Goal: Task Accomplishment & Management: Manage account settings

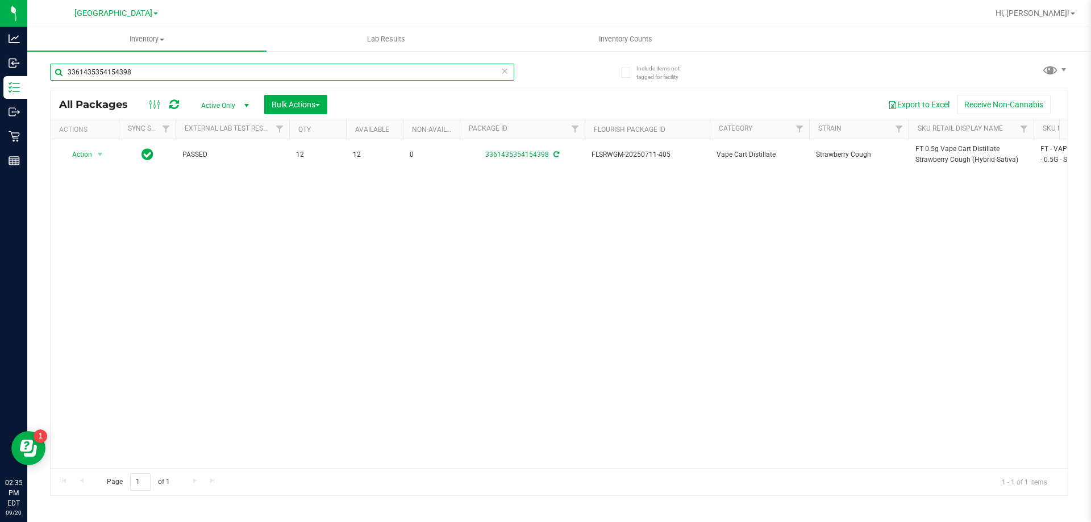
click at [427, 75] on input "3361435354154398" at bounding box center [282, 72] width 464 height 17
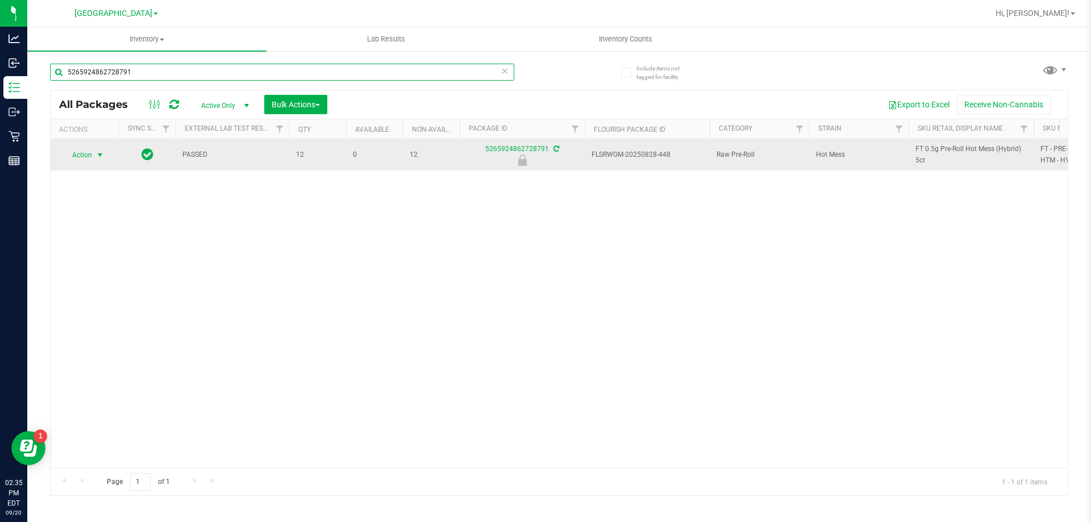
type input "5265924862728791"
click at [106, 156] on span "select" at bounding box center [100, 155] width 14 height 16
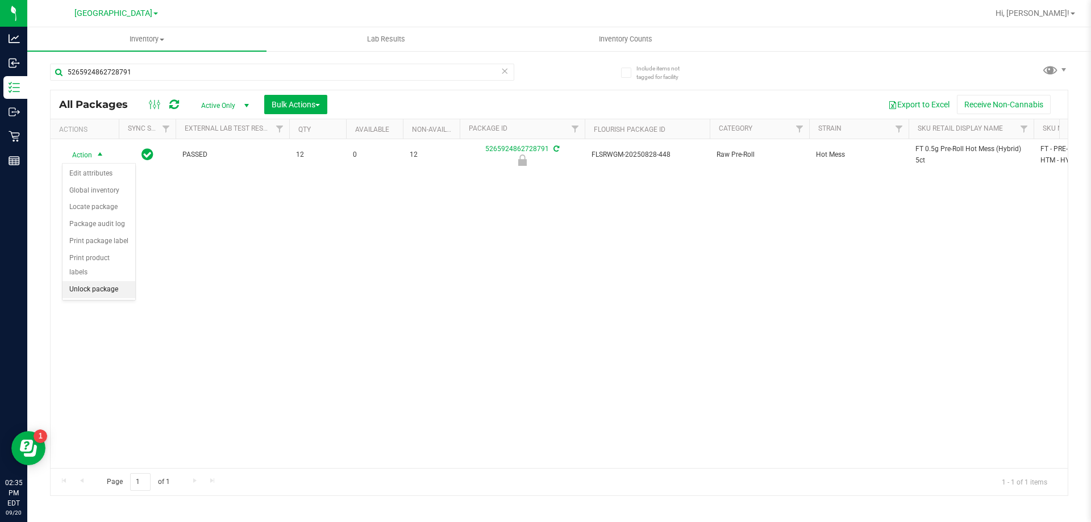
click at [78, 282] on li "Unlock package" at bounding box center [98, 289] width 73 height 17
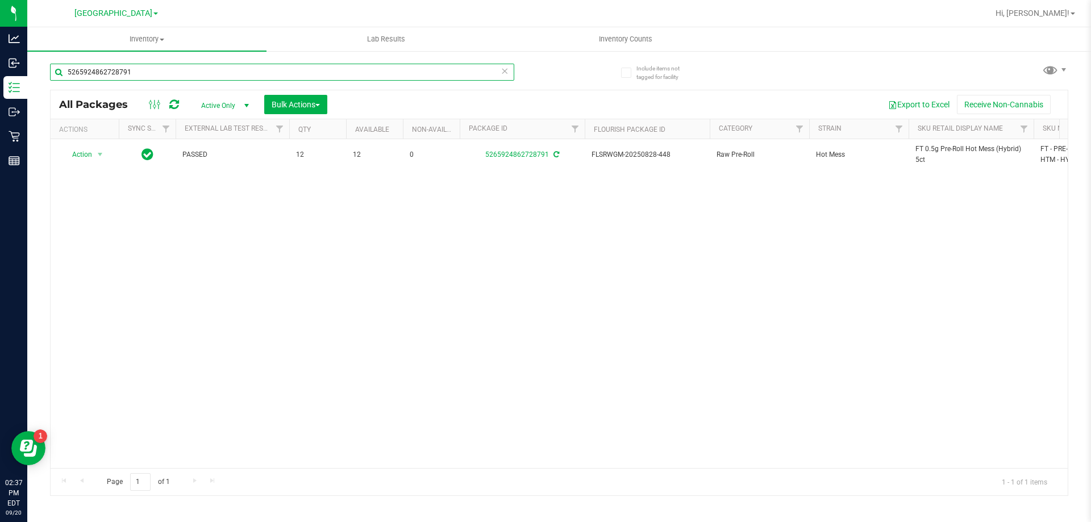
click at [174, 73] on input "5265924862728791" at bounding box center [282, 72] width 464 height 17
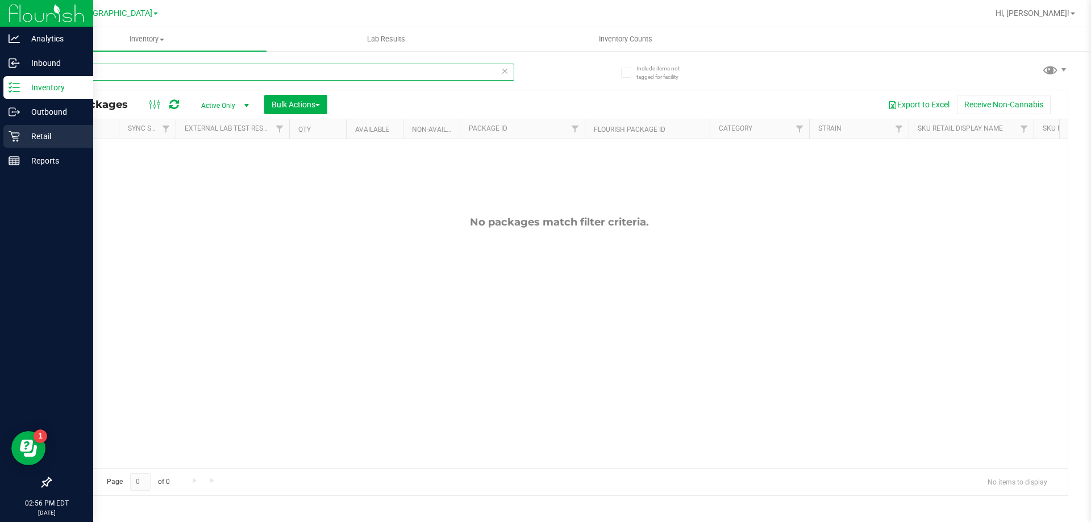
type input "t08"
click at [58, 131] on p "Retail" at bounding box center [54, 137] width 68 height 14
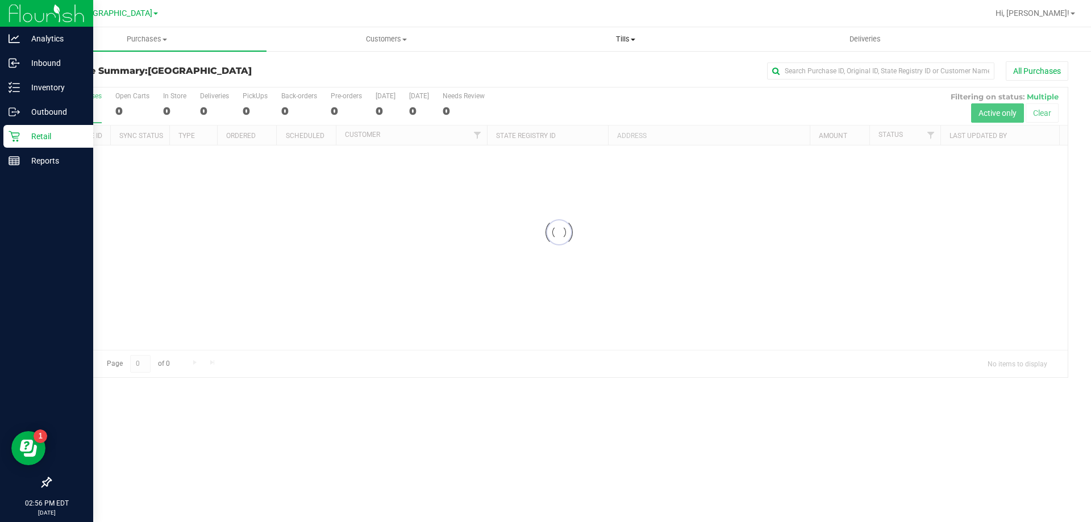
click at [637, 45] on uib-tab-heading "Tills Manage tills Reconcile e-payments" at bounding box center [625, 39] width 238 height 23
click at [606, 68] on li "Manage tills" at bounding box center [625, 69] width 239 height 14
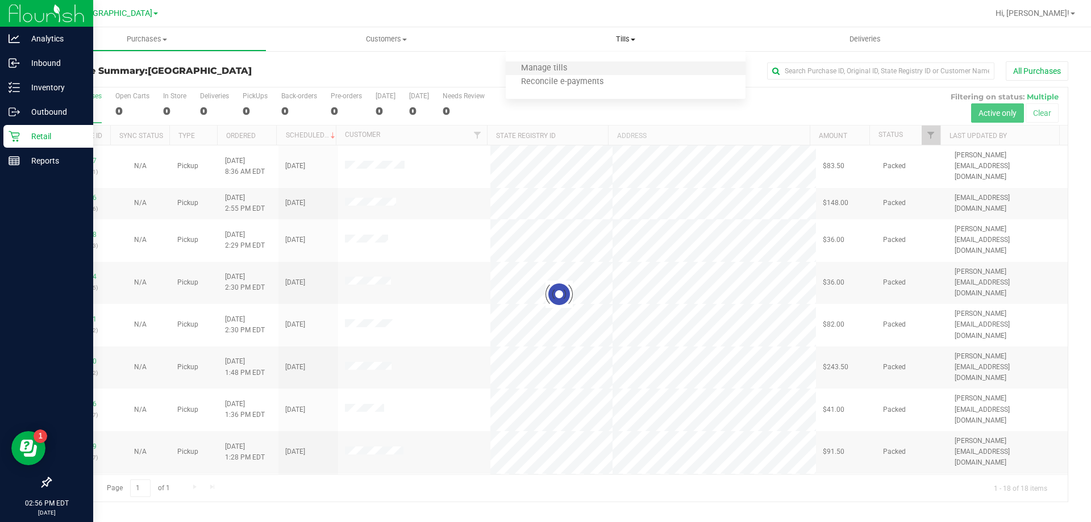
click at [606, 68] on li "Manage tills" at bounding box center [625, 69] width 239 height 14
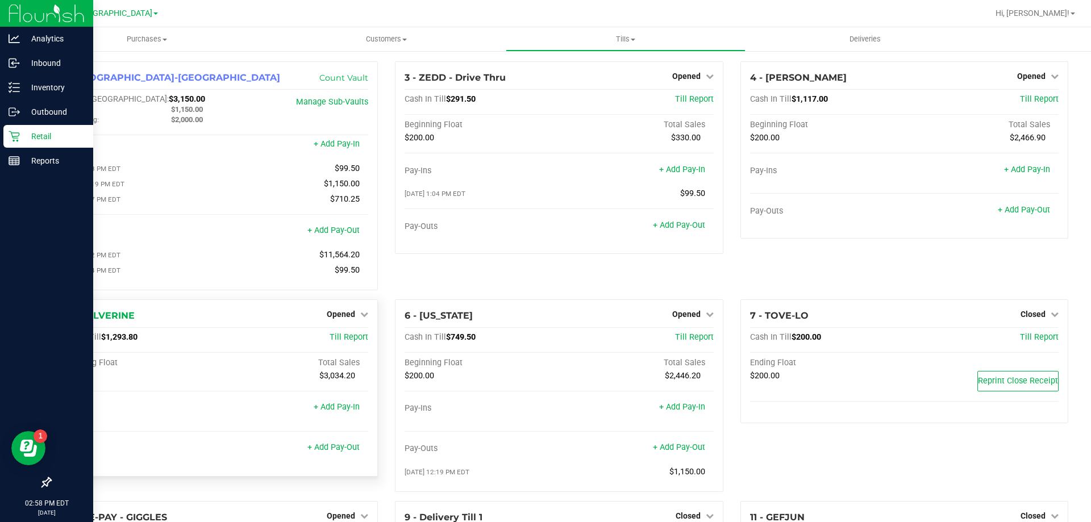
click at [326, 441] on div "+ Add Pay-Out" at bounding box center [333, 440] width 52 height 24
click at [316, 447] on link "+ Add Pay-Out" at bounding box center [333, 448] width 52 height 10
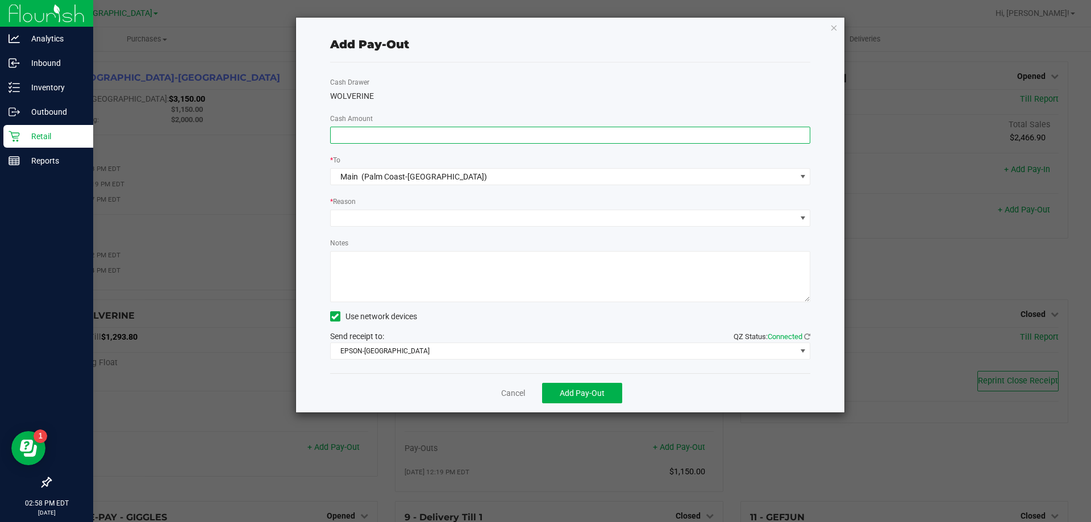
click at [418, 139] on input at bounding box center [570, 135] width 479 height 16
type input "$1,060.00"
click at [465, 212] on span at bounding box center [563, 218] width 465 height 16
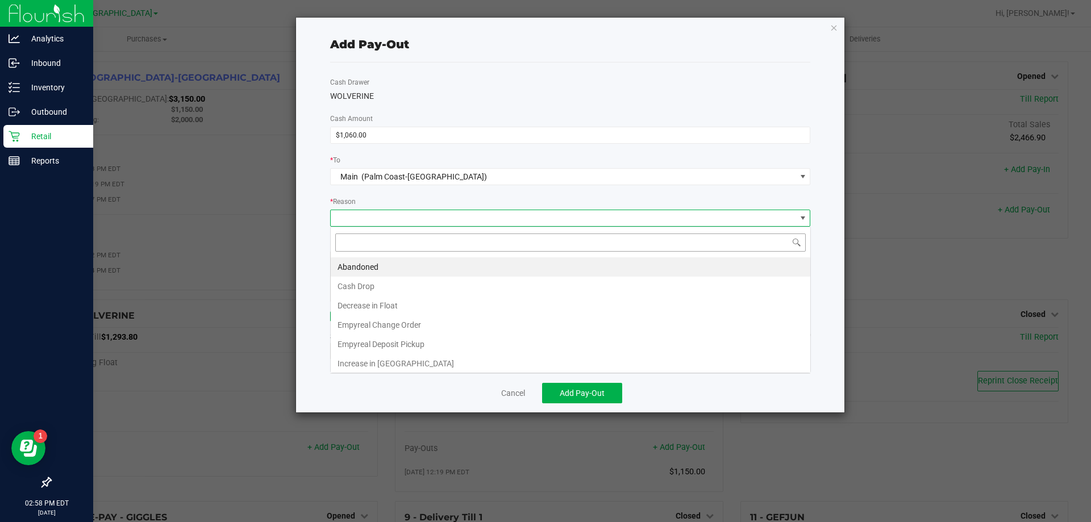
scroll to position [17, 480]
click at [388, 300] on li "Decrease in Float" at bounding box center [570, 305] width 479 height 19
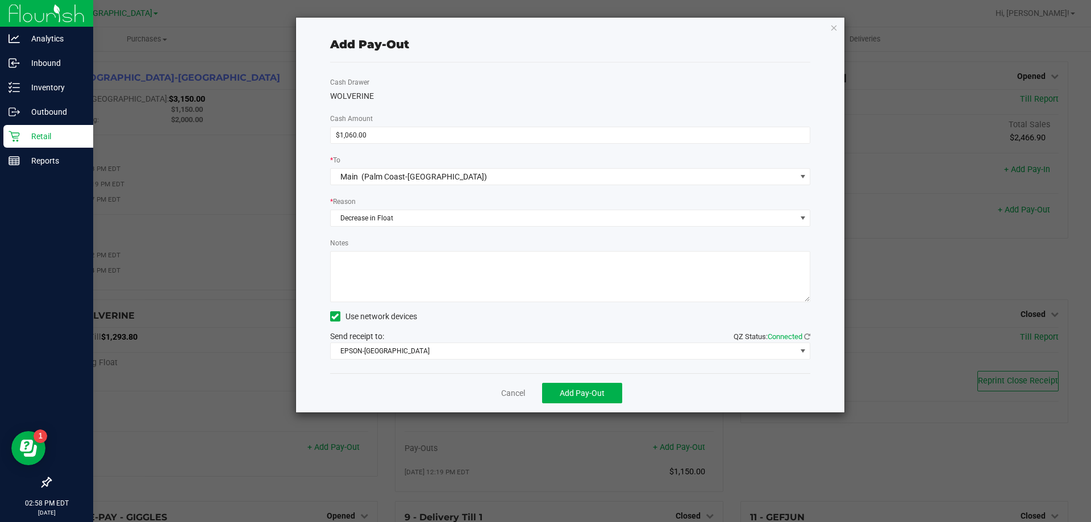
click at [448, 207] on div "* Reason" at bounding box center [570, 202] width 481 height 14
click at [434, 219] on span "Decrease in Float" at bounding box center [563, 218] width 465 height 16
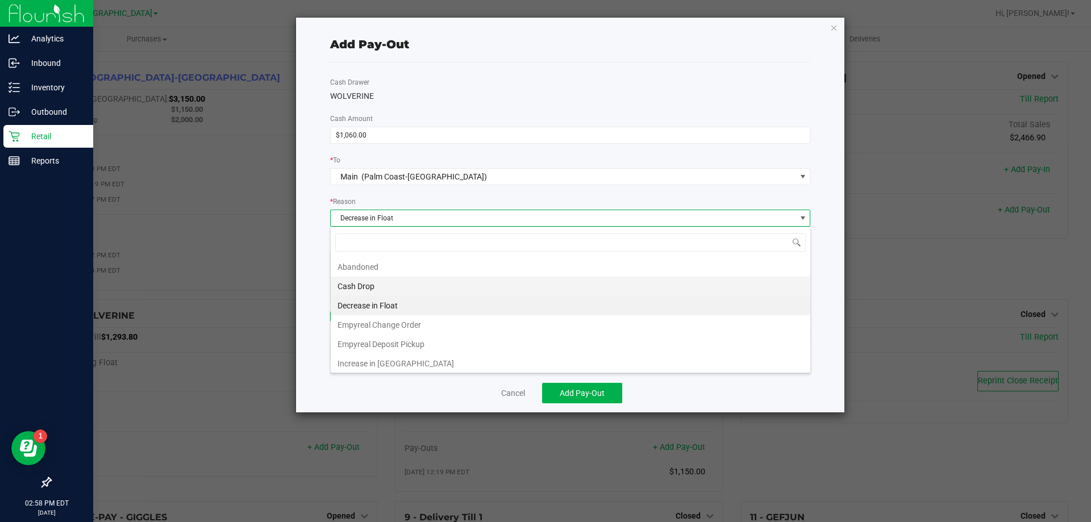
click at [381, 279] on li "Cash Drop" at bounding box center [570, 286] width 479 height 19
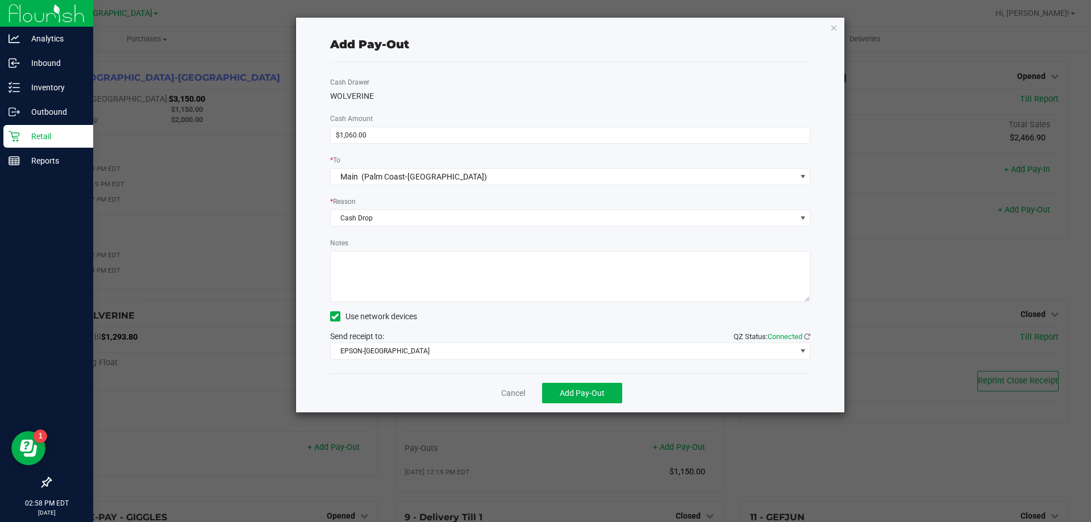
click at [391, 273] on textarea "Notes" at bounding box center [570, 276] width 481 height 51
type textarea "mp"
click at [581, 395] on span "Add Pay-Out" at bounding box center [582, 393] width 45 height 9
click at [836, 25] on icon "button" at bounding box center [834, 27] width 8 height 14
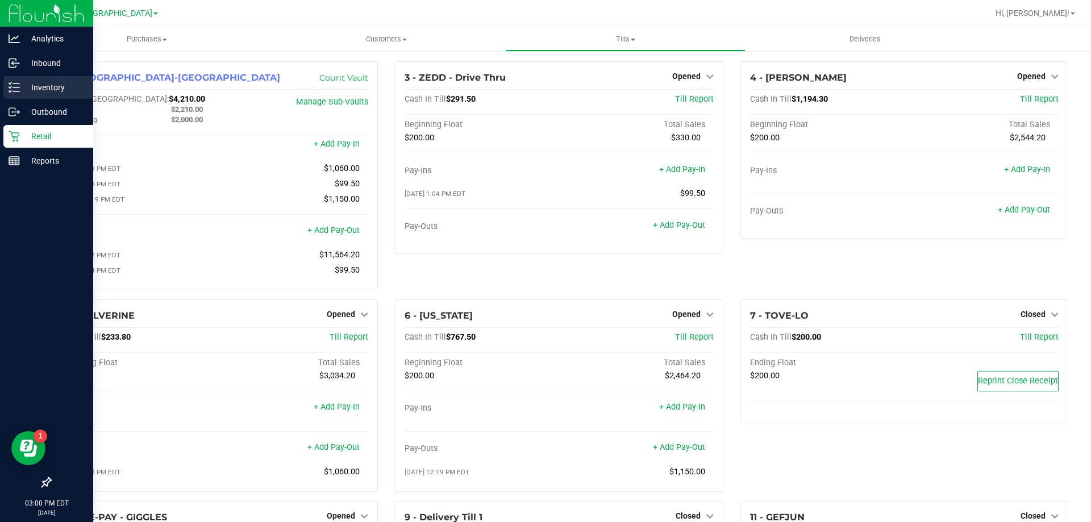
click at [40, 84] on p "Inventory" at bounding box center [54, 88] width 68 height 14
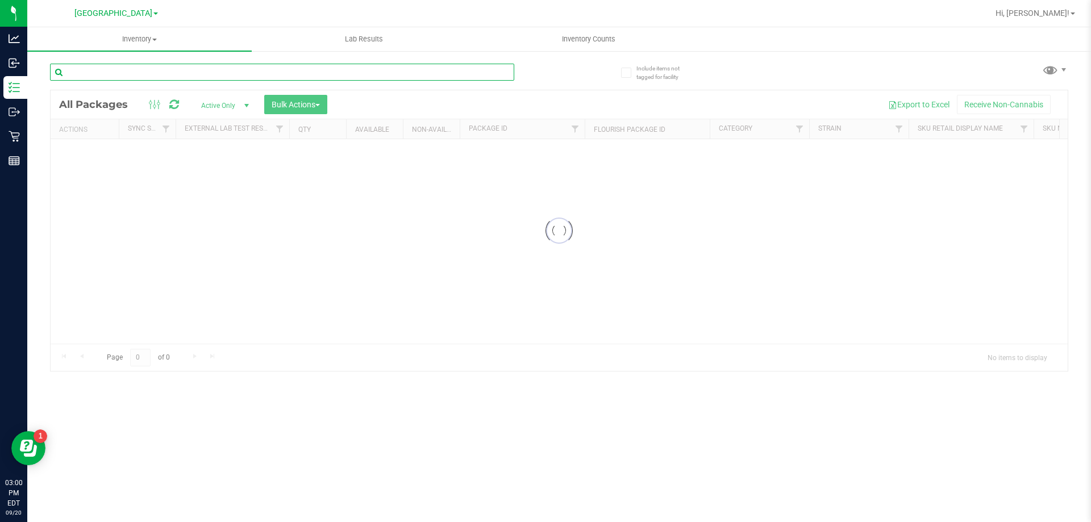
click at [126, 75] on input "text" at bounding box center [282, 72] width 464 height 17
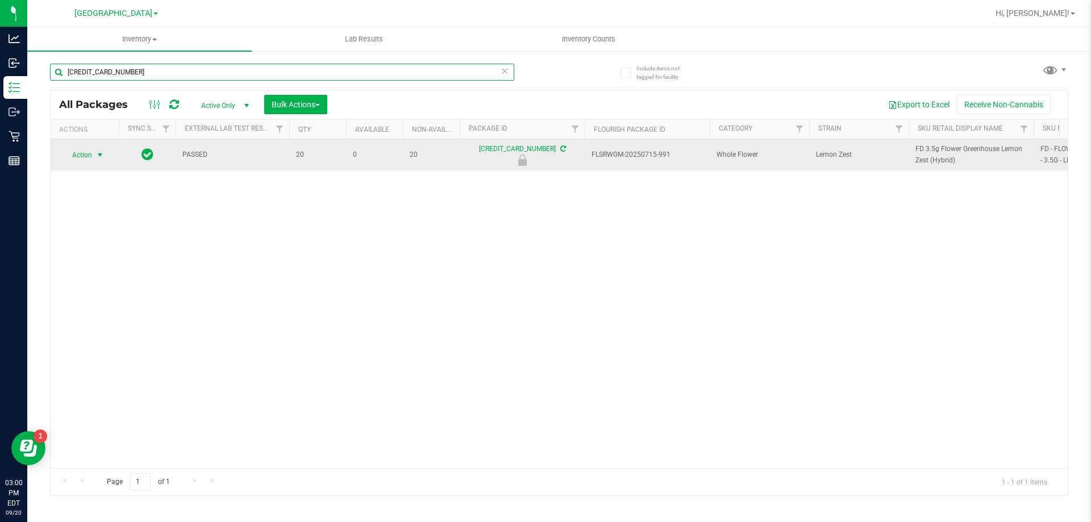
type input "5676765894158419"
click at [73, 153] on span "Action" at bounding box center [77, 155] width 31 height 16
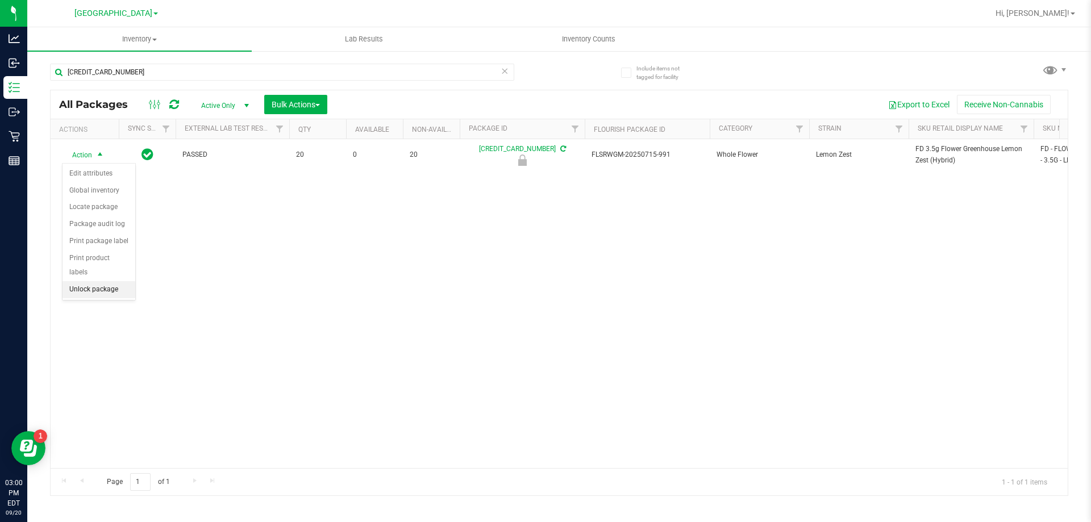
click at [102, 281] on li "Unlock package" at bounding box center [98, 289] width 73 height 17
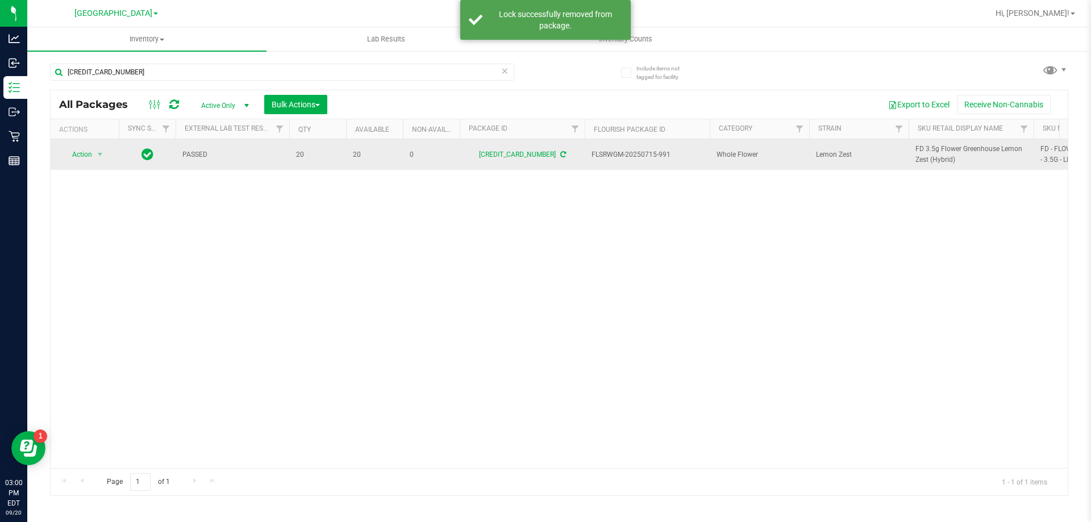
click at [936, 146] on span "FD 3.5g Flower Greenhouse Lemon Zest (Hybrid)" at bounding box center [970, 155] width 111 height 22
copy tr "FD 3.5g Flower Greenhouse Lemon Zest (Hybrid)"
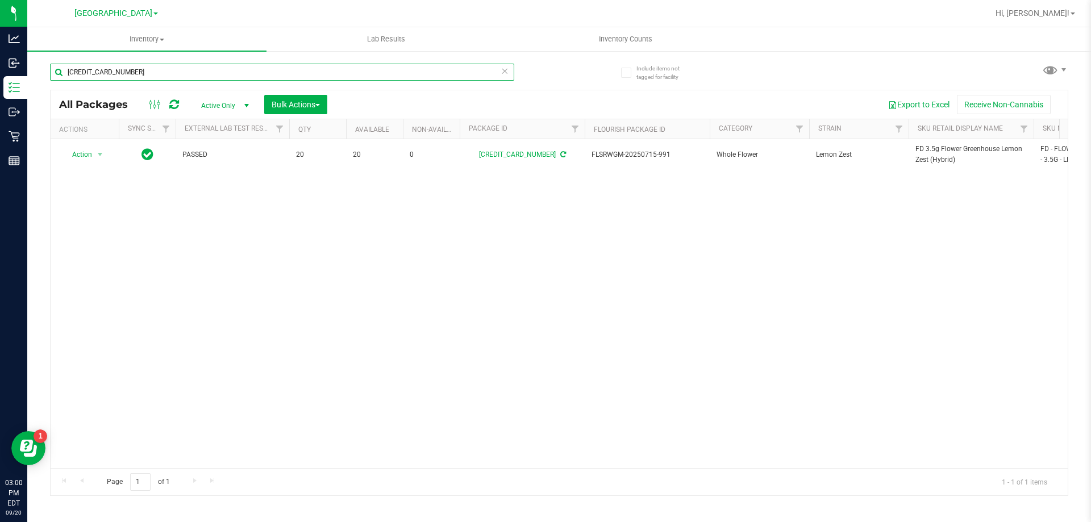
click at [130, 70] on input "5676765894158419" at bounding box center [282, 72] width 464 height 17
click at [130, 69] on input "5676765894158419" at bounding box center [282, 72] width 464 height 17
paste input "FD 3.5g Flower Greenhouse Lemon Zest (Hybrid)"
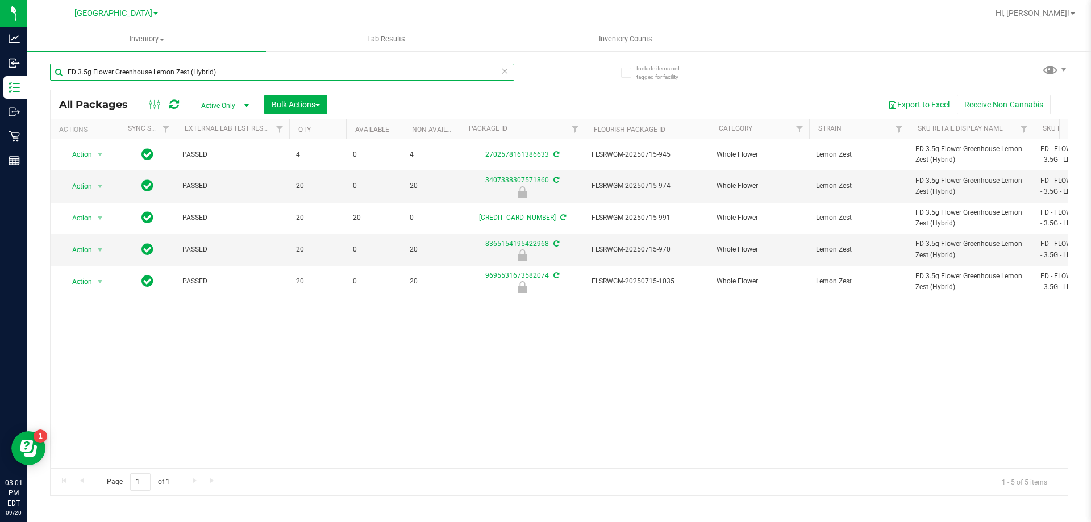
click at [199, 69] on input "FD 3.5g Flower Greenhouse Lemon Zest (Hybrid)" at bounding box center [282, 72] width 464 height 17
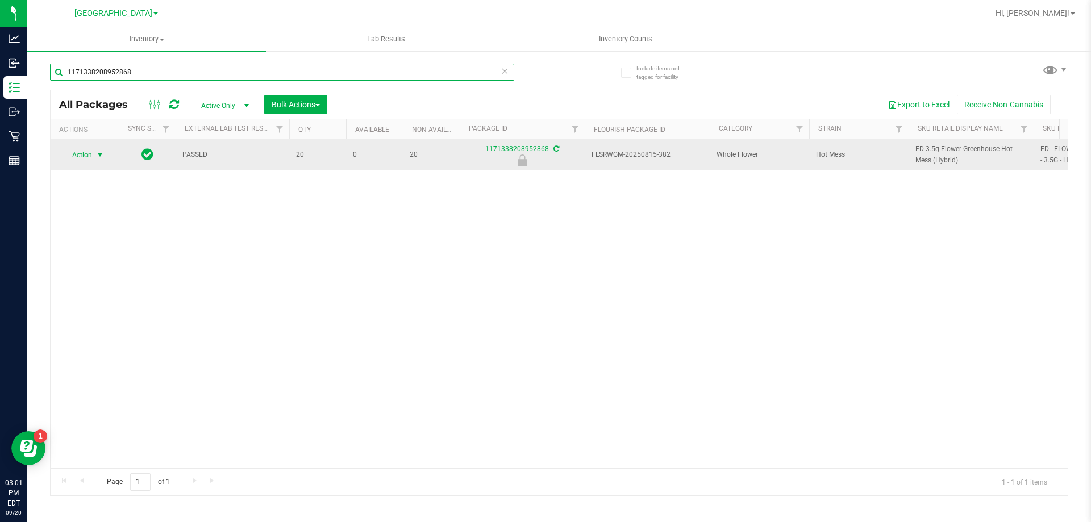
type input "1171338208952868"
click at [89, 155] on span "Action" at bounding box center [77, 155] width 31 height 16
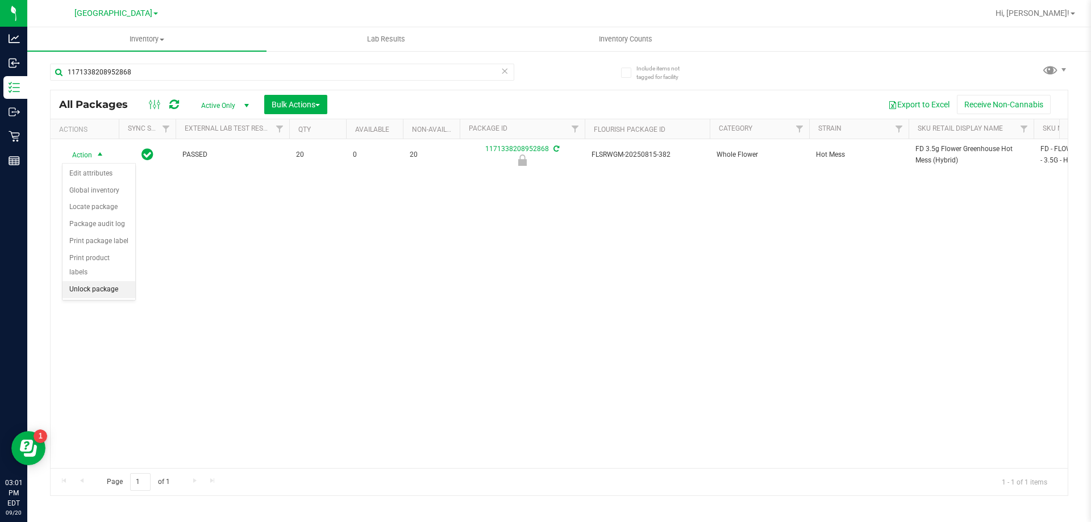
click at [90, 281] on li "Unlock package" at bounding box center [98, 289] width 73 height 17
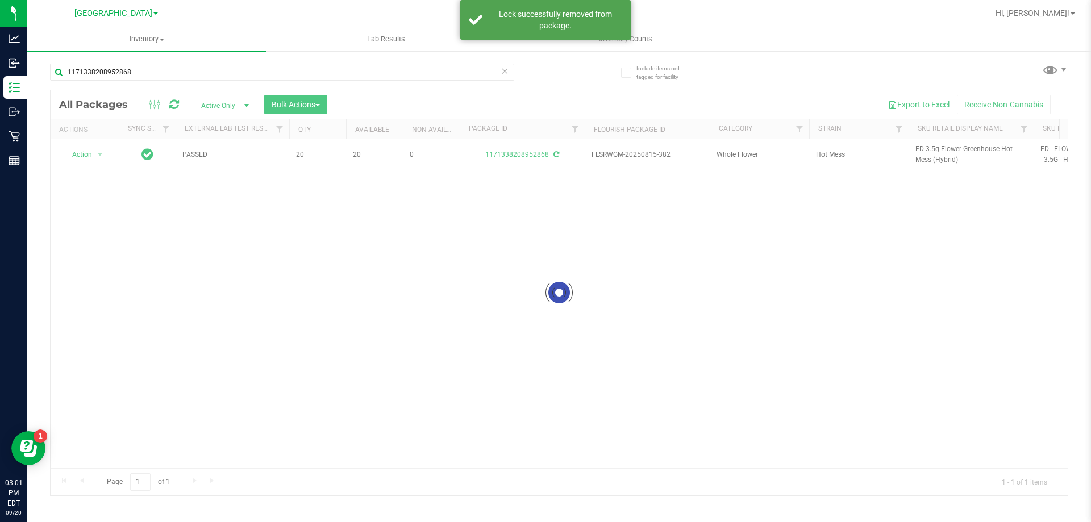
click at [931, 148] on div at bounding box center [559, 292] width 1017 height 405
click at [930, 148] on div at bounding box center [559, 292] width 1017 height 405
click at [927, 149] on div at bounding box center [559, 292] width 1017 height 405
click at [927, 149] on span "FD 3.5g Flower Greenhouse Hot Mess (Hybrid)" at bounding box center [970, 155] width 111 height 22
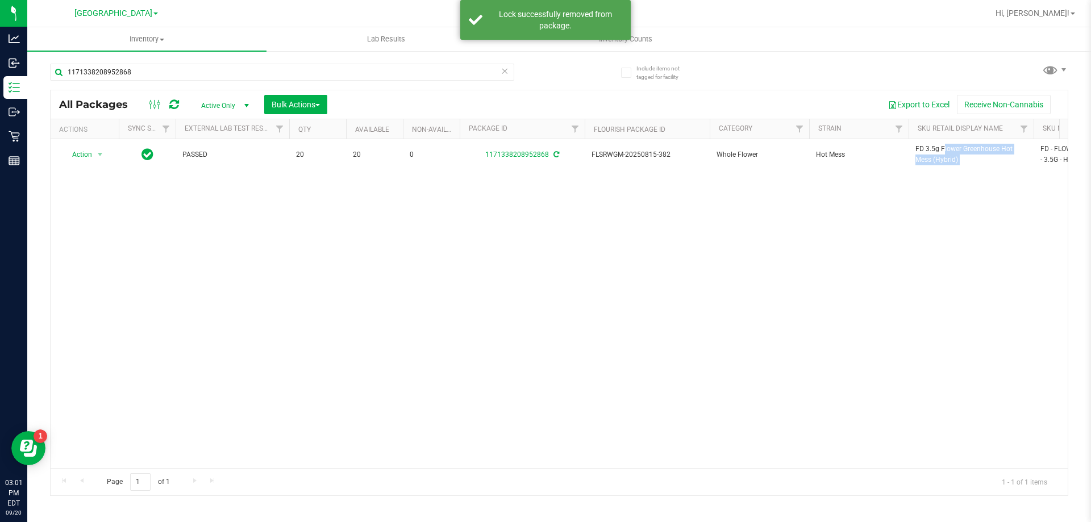
copy tr "FD 3.5g Flower Greenhouse Hot Mess (Hybrid)"
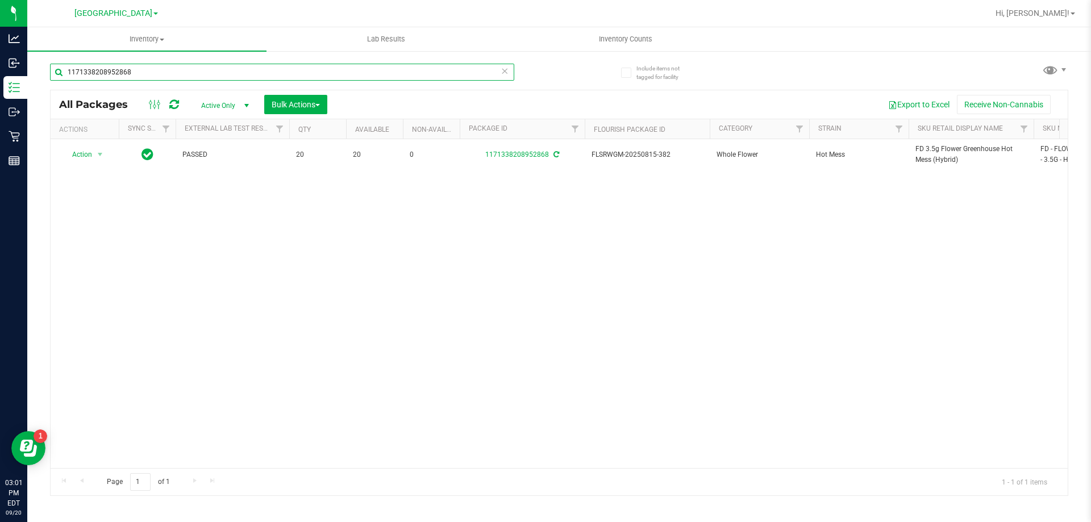
click at [223, 64] on input "1171338208952868" at bounding box center [282, 72] width 464 height 17
paste input "FD 3.5g Flower Greenhouse Hot Mess (Hybrid)"
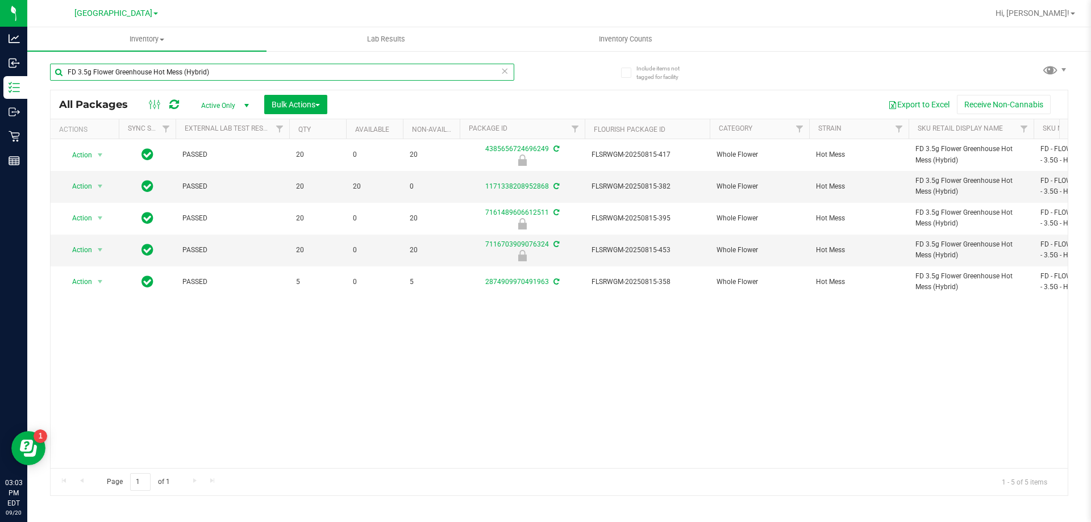
click at [222, 78] on input "FD 3.5g Flower Greenhouse Hot Mess (Hybrid)" at bounding box center [282, 72] width 464 height 17
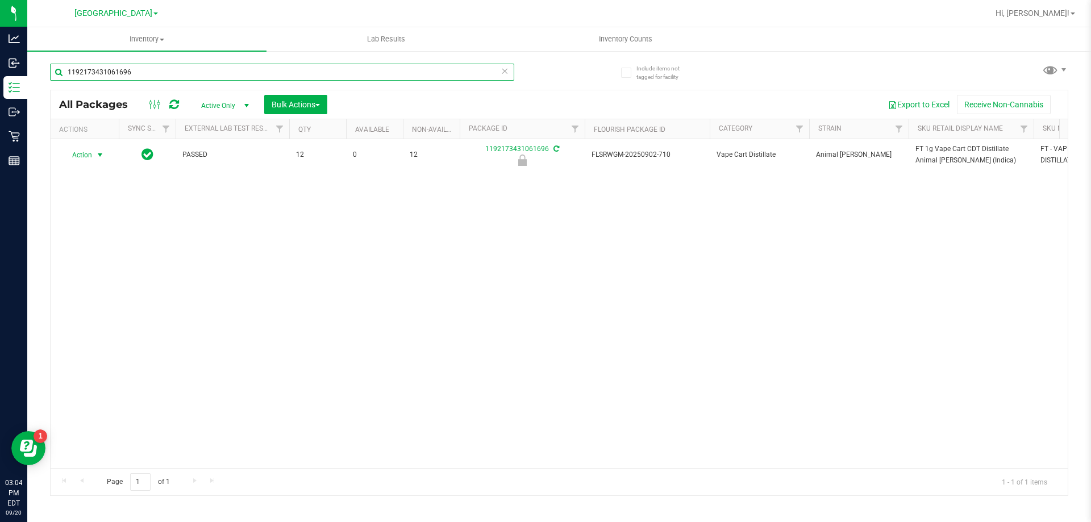
type input "1192173431061696"
click at [81, 154] on span "Action" at bounding box center [77, 155] width 31 height 16
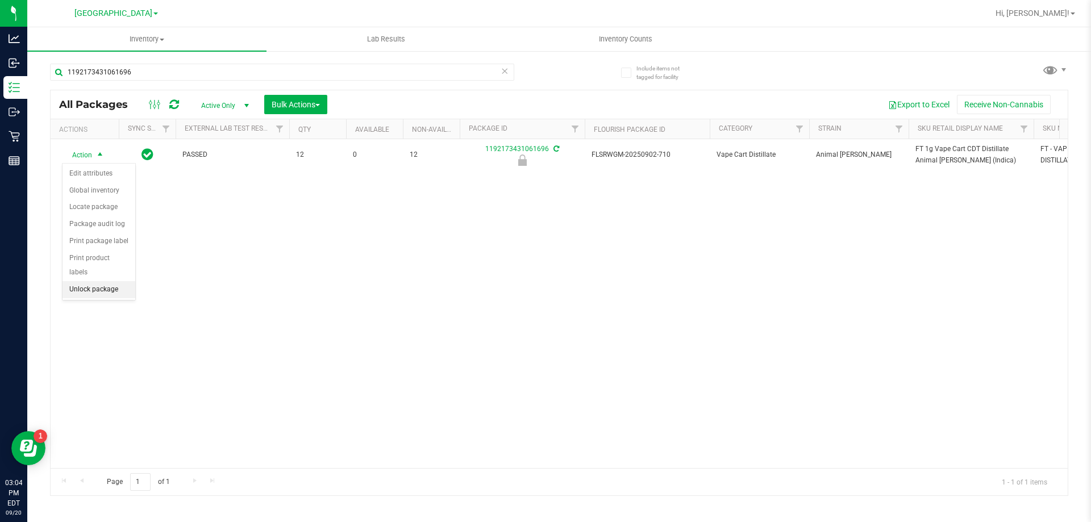
click at [99, 283] on li "Unlock package" at bounding box center [98, 289] width 73 height 17
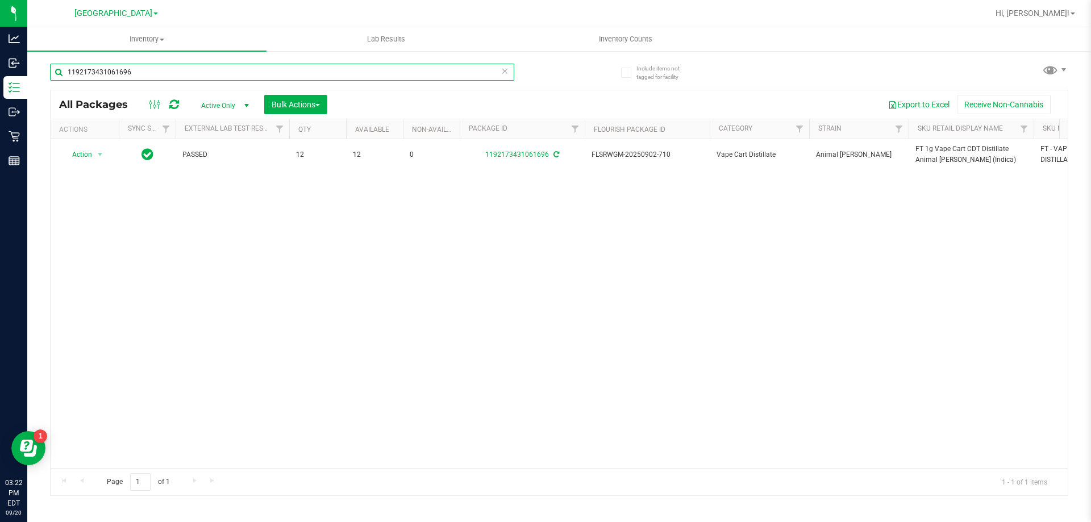
click at [411, 68] on input "1192173431061696" at bounding box center [282, 72] width 464 height 17
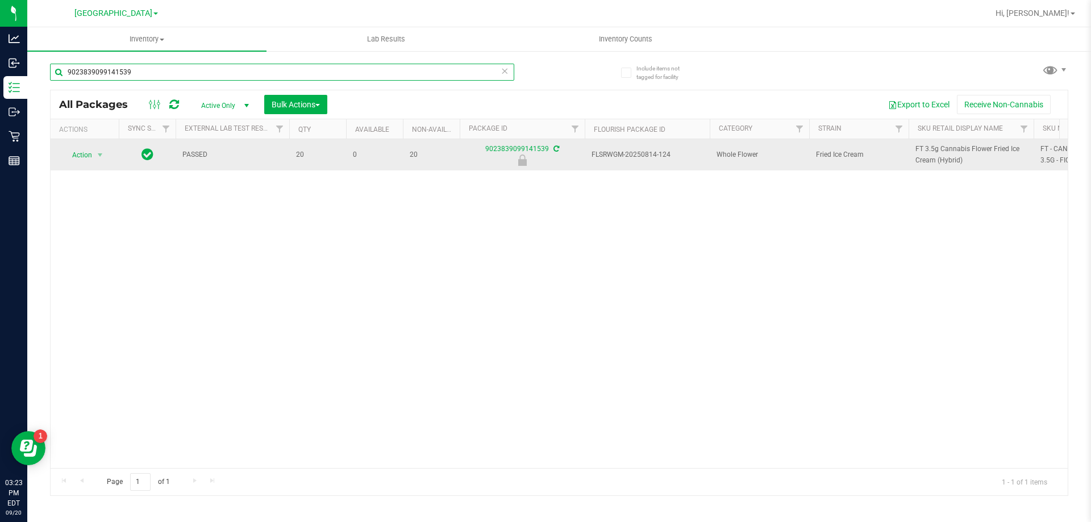
type input "9023839099141539"
click at [90, 164] on td "Action Action Edit attributes Global inventory Locate package Package audit log…" at bounding box center [85, 154] width 68 height 31
click at [91, 158] on span "Action" at bounding box center [77, 155] width 31 height 16
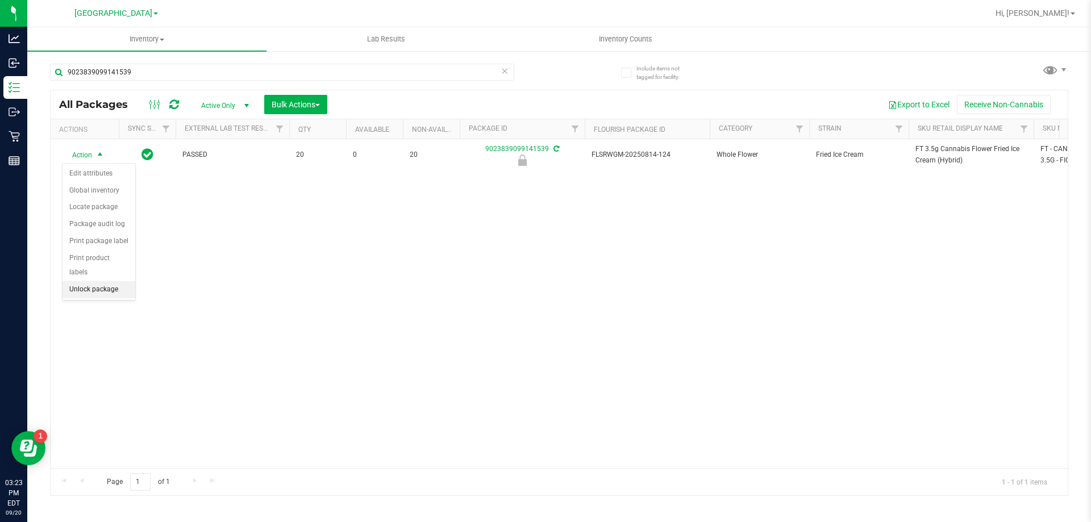
click at [91, 281] on li "Unlock package" at bounding box center [98, 289] width 73 height 17
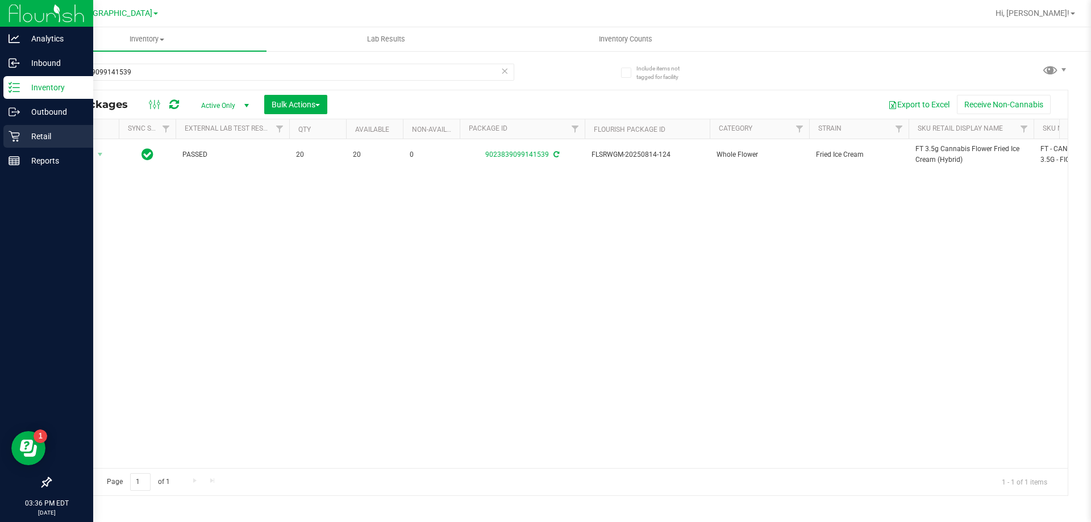
click at [31, 140] on p "Retail" at bounding box center [54, 137] width 68 height 14
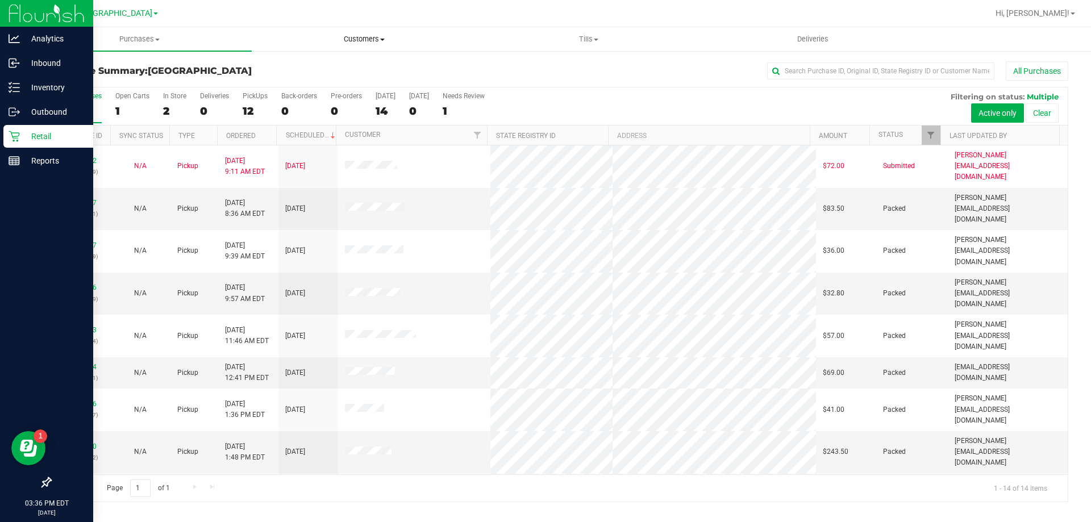
click at [293, 32] on uib-tab-heading "Customers All customers Add a new customer All physicians" at bounding box center [363, 39] width 223 height 23
click at [11, 82] on icon at bounding box center [14, 87] width 11 height 11
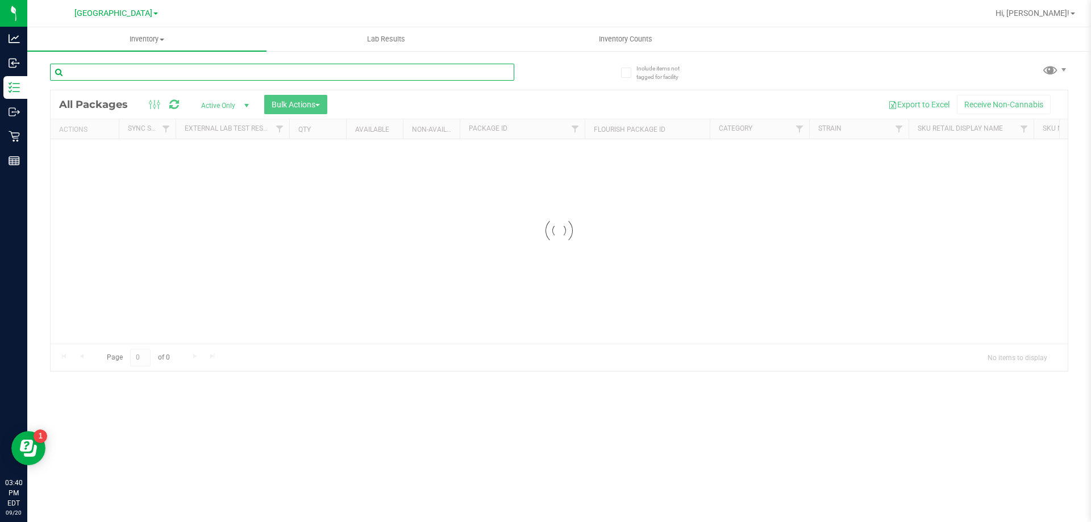
click at [176, 68] on input "text" at bounding box center [282, 72] width 464 height 17
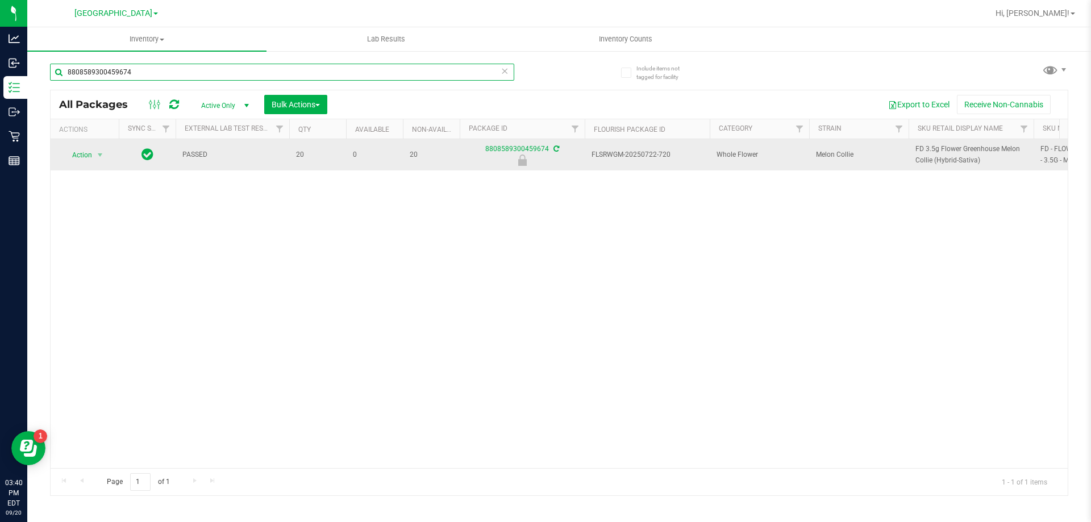
type input "8808589300459674"
click at [84, 158] on span "Action" at bounding box center [77, 155] width 31 height 16
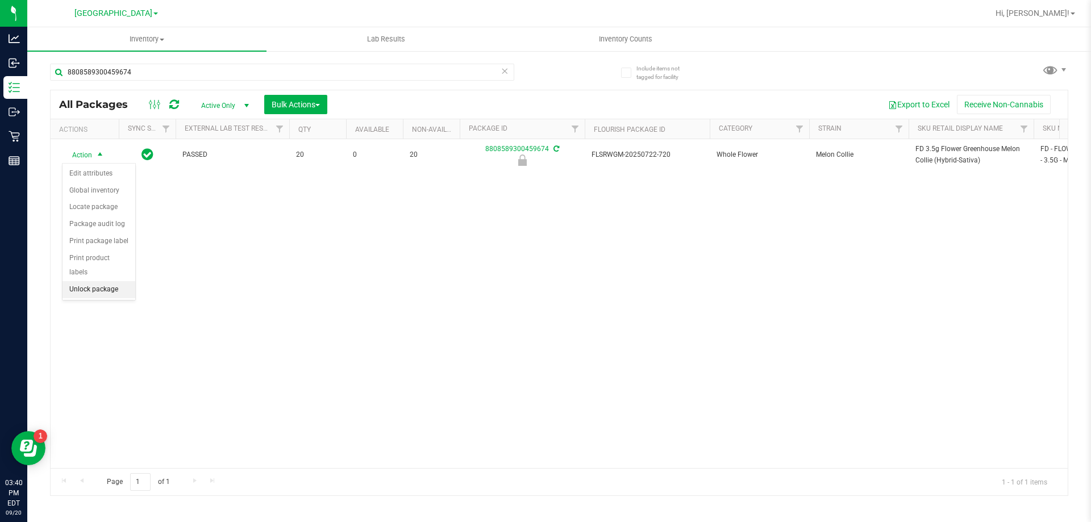
click at [98, 281] on li "Unlock package" at bounding box center [98, 289] width 73 height 17
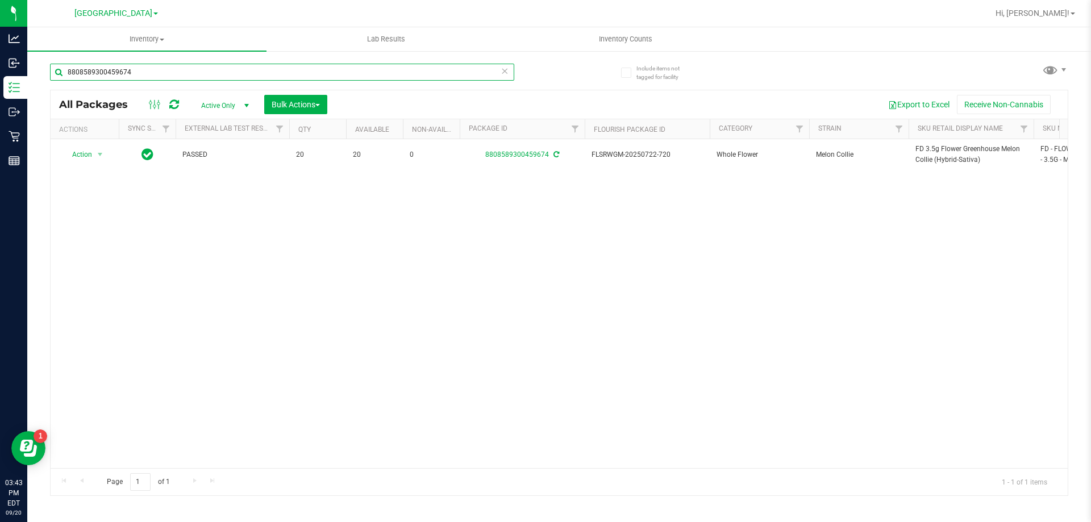
click at [223, 64] on input "8808589300459674" at bounding box center [282, 72] width 464 height 17
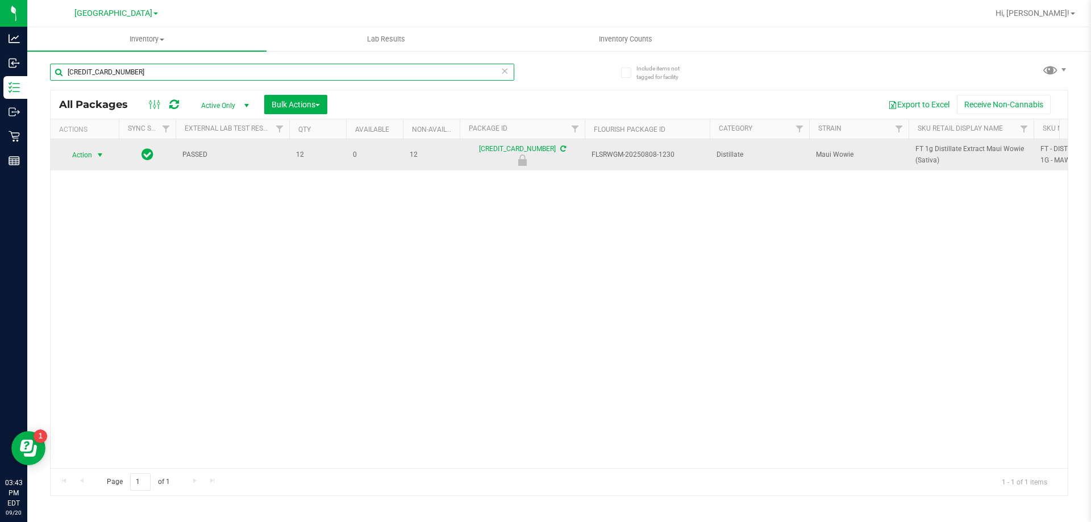
type input "6300514735919197"
click at [97, 152] on span "select" at bounding box center [99, 155] width 9 height 9
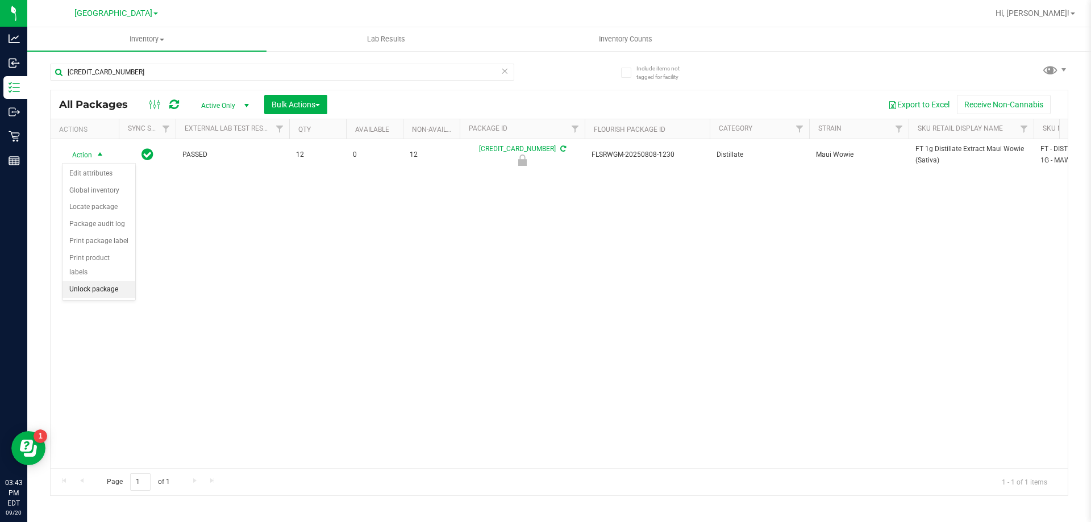
click at [89, 281] on li "Unlock package" at bounding box center [98, 289] width 73 height 17
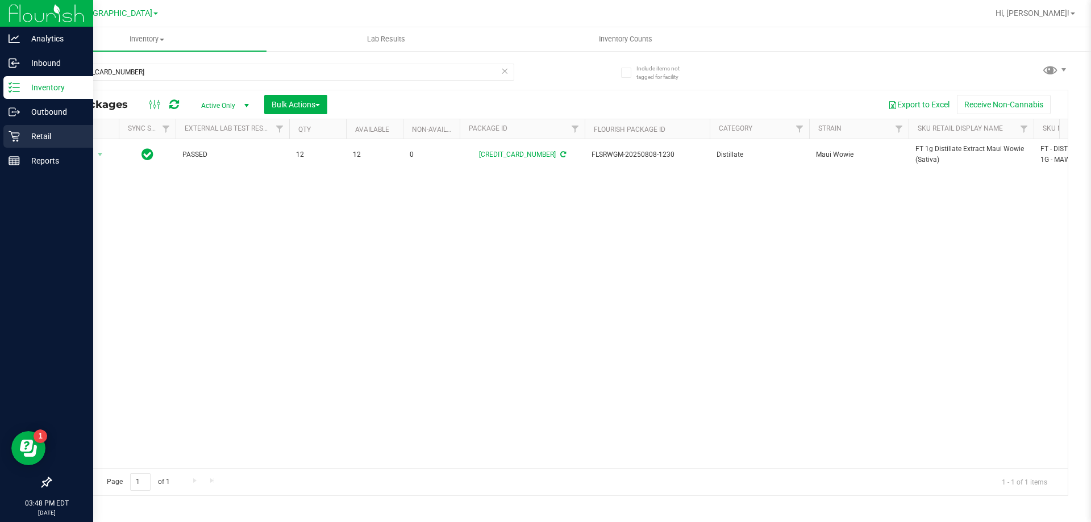
click at [33, 141] on p "Retail" at bounding box center [54, 137] width 68 height 14
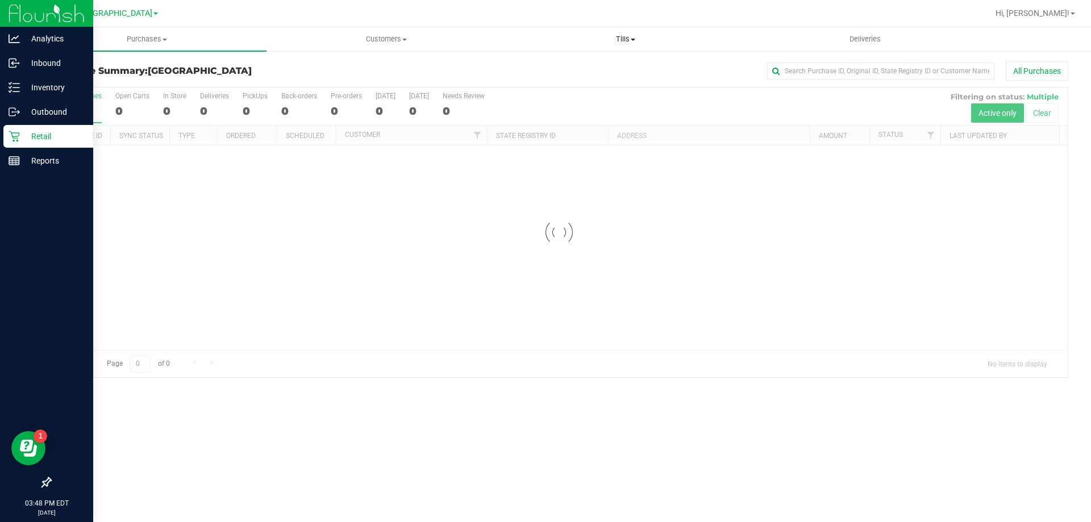
click at [631, 45] on uib-tab-heading "Tills Manage tills Reconcile e-payments" at bounding box center [625, 39] width 238 height 23
click at [608, 72] on li "Manage tills" at bounding box center [625, 69] width 239 height 14
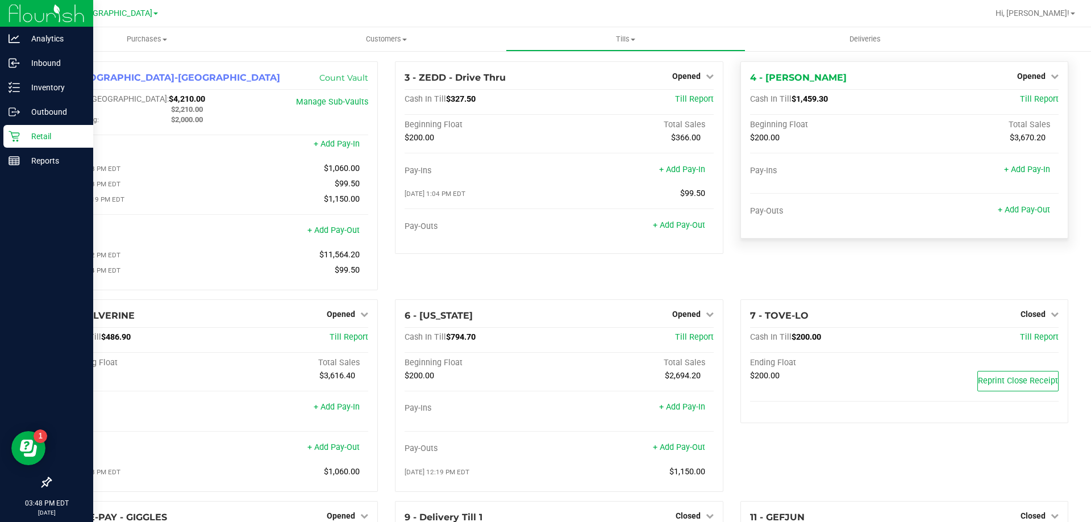
drag, startPoint x: 1024, startPoint y: 217, endPoint x: 1030, endPoint y: 214, distance: 7.1
click at [1024, 216] on div "Pay-Outs + Add Pay-Out" at bounding box center [904, 213] width 308 height 15
click at [1030, 214] on link "+ Add Pay-Out" at bounding box center [1024, 210] width 52 height 10
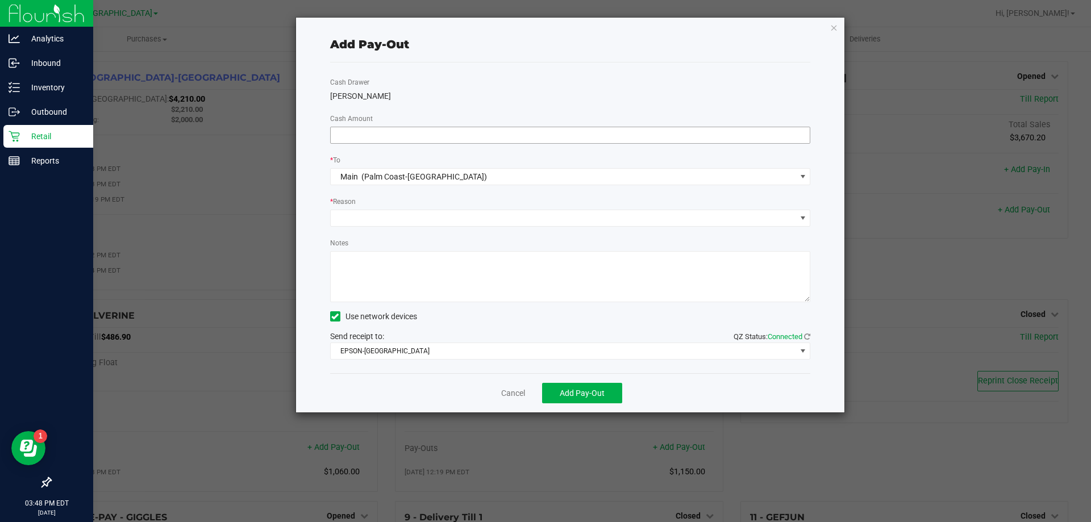
click at [531, 136] on input at bounding box center [570, 135] width 479 height 16
type input "$1,240.00"
click at [426, 227] on div "Cash Drawer YIRUMA Cash Amount $1,240.00 * To Main (Palm Coast-Vault) * Reason …" at bounding box center [570, 217] width 481 height 311
click at [427, 226] on span at bounding box center [563, 218] width 465 height 16
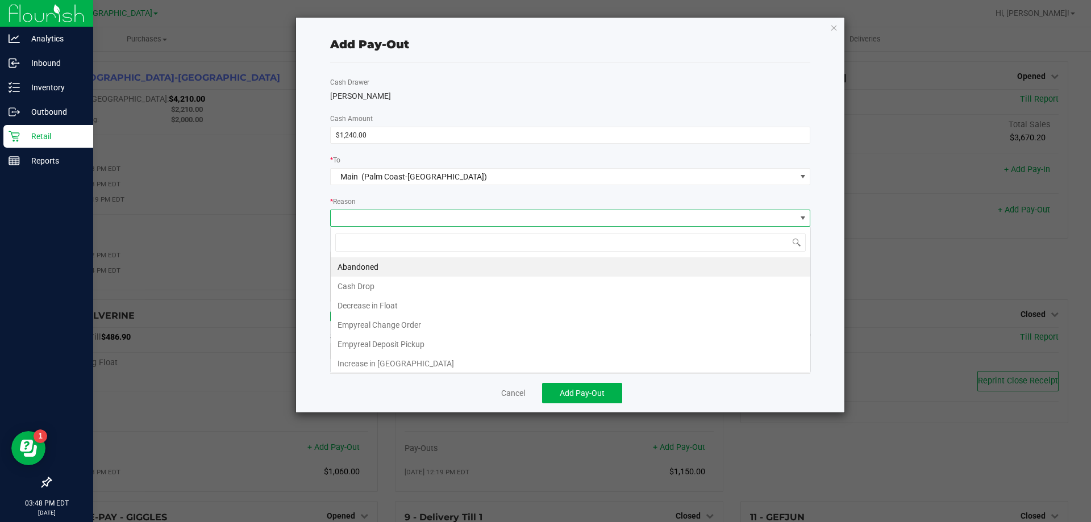
scroll to position [17, 480]
click at [399, 287] on li "Cash Drop" at bounding box center [570, 286] width 479 height 19
click at [414, 265] on textarea "Notes" at bounding box center [570, 276] width 481 height 51
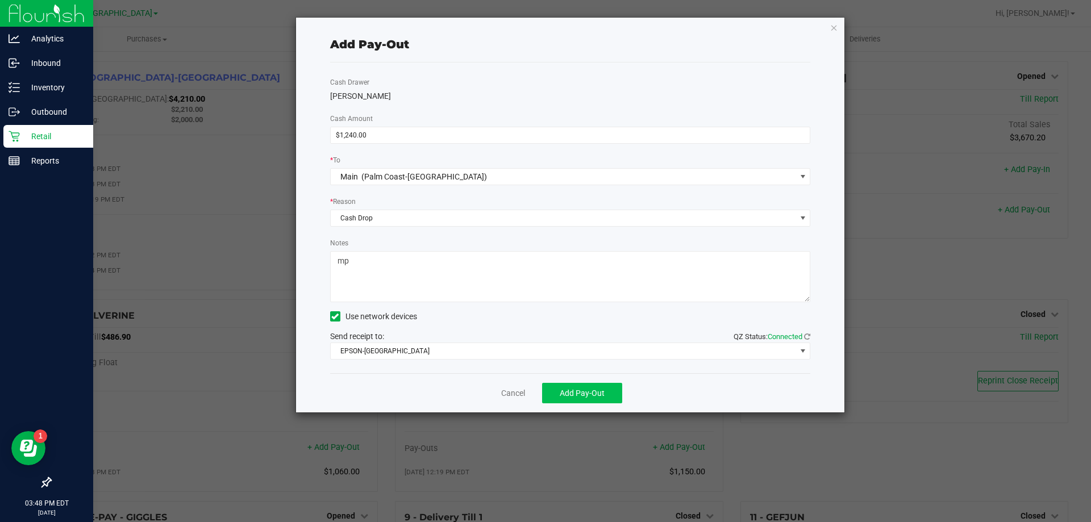
type textarea "mp"
click at [573, 394] on span "Add Pay-Out" at bounding box center [582, 393] width 45 height 9
